Goal: Check status: Check status

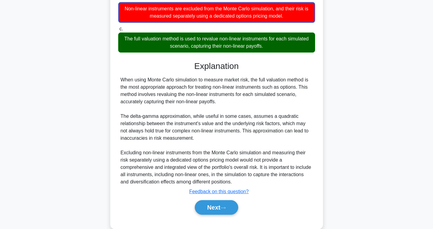
scroll to position [124, 0]
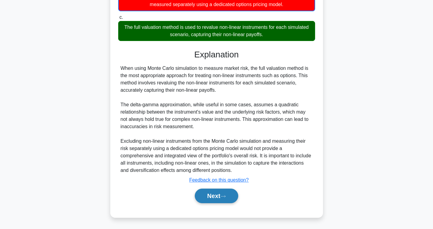
click at [236, 193] on button "Next" at bounding box center [216, 196] width 43 height 15
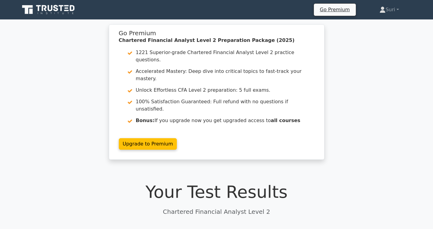
click at [47, 9] on icon at bounding box center [49, 10] width 58 height 12
